Goal: Transaction & Acquisition: Purchase product/service

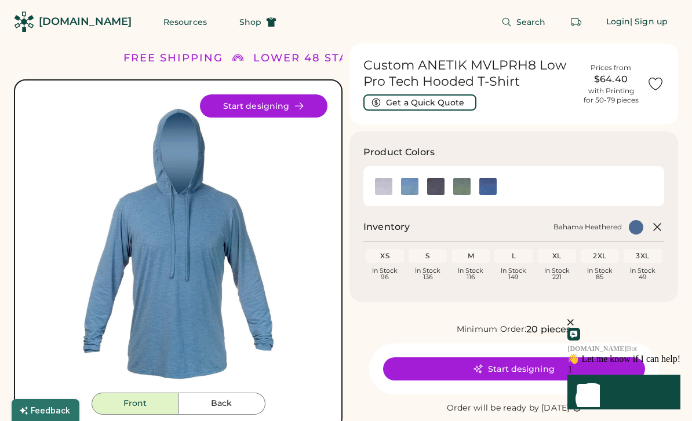
click at [251, 103] on button "Start designing" at bounding box center [263, 105] width 127 height 23
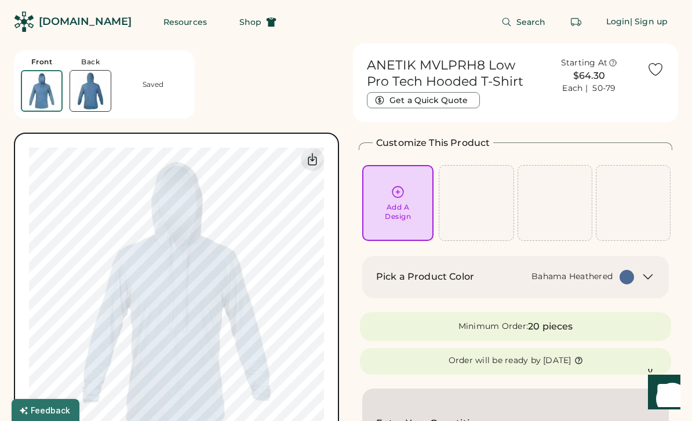
click at [72, 21] on div "[DOMAIN_NAME]" at bounding box center [85, 21] width 93 height 14
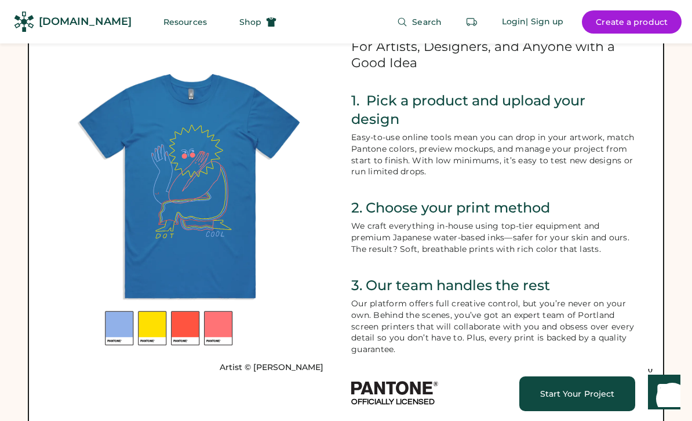
scroll to position [859, 0]
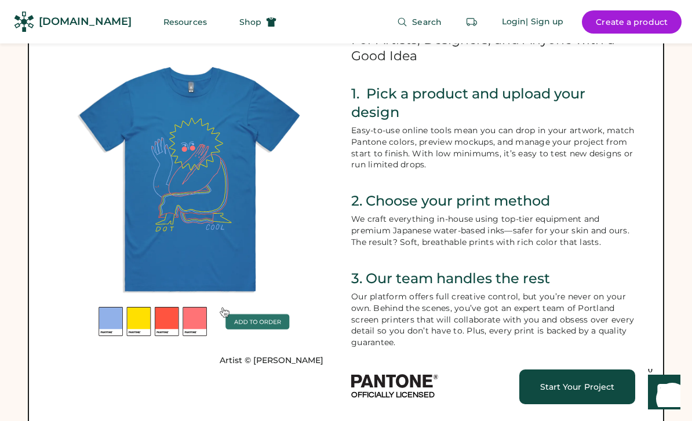
click at [594, 370] on link "Start Your Project" at bounding box center [577, 387] width 116 height 35
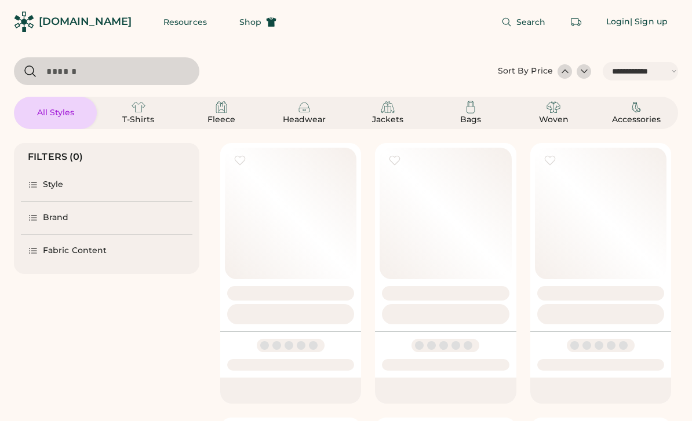
select select "*****"
select select "*"
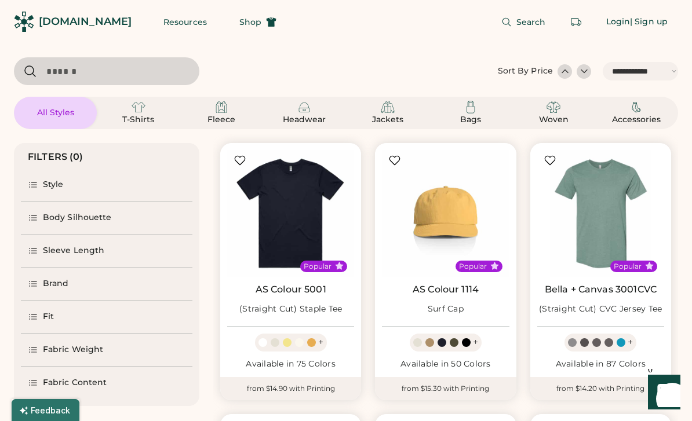
scroll to position [1, 0]
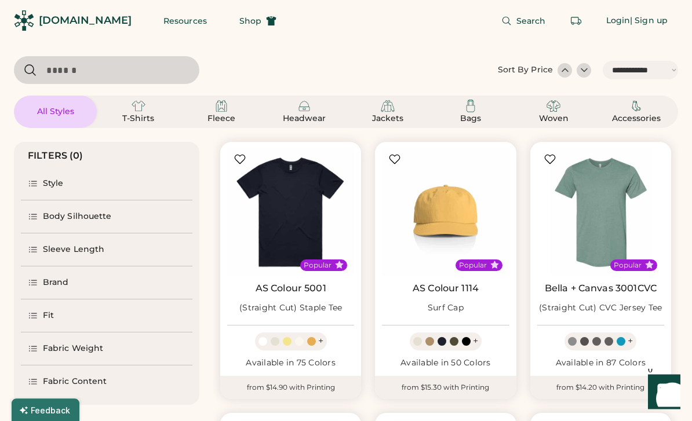
select select "*****"
select select "*"
click at [49, 284] on div "Brand" at bounding box center [56, 283] width 26 height 12
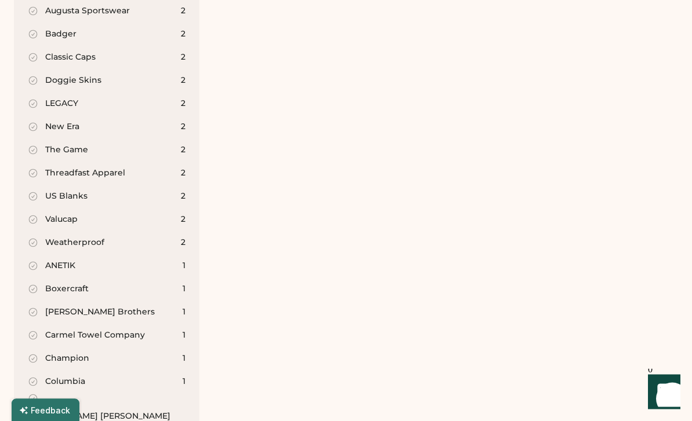
scroll to position [1434, 0]
click at [72, 260] on div "ANETIK" at bounding box center [60, 266] width 30 height 12
